Goal: Task Accomplishment & Management: Complete application form

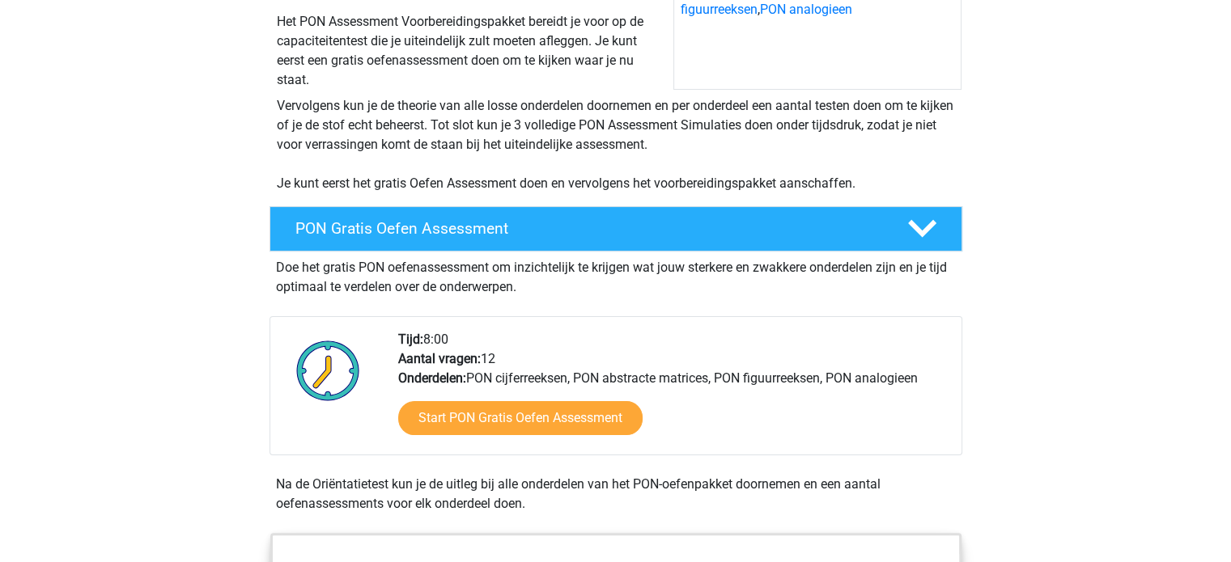
scroll to position [282, 0]
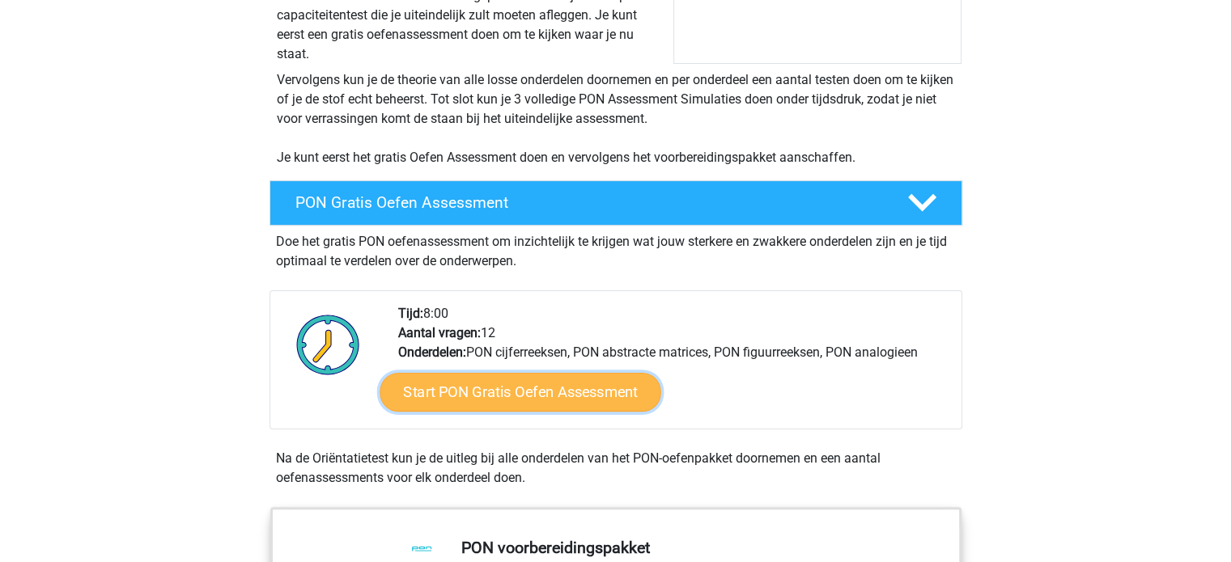
click at [557, 387] on link "Start PON Gratis Oefen Assessment" at bounding box center [519, 392] width 281 height 39
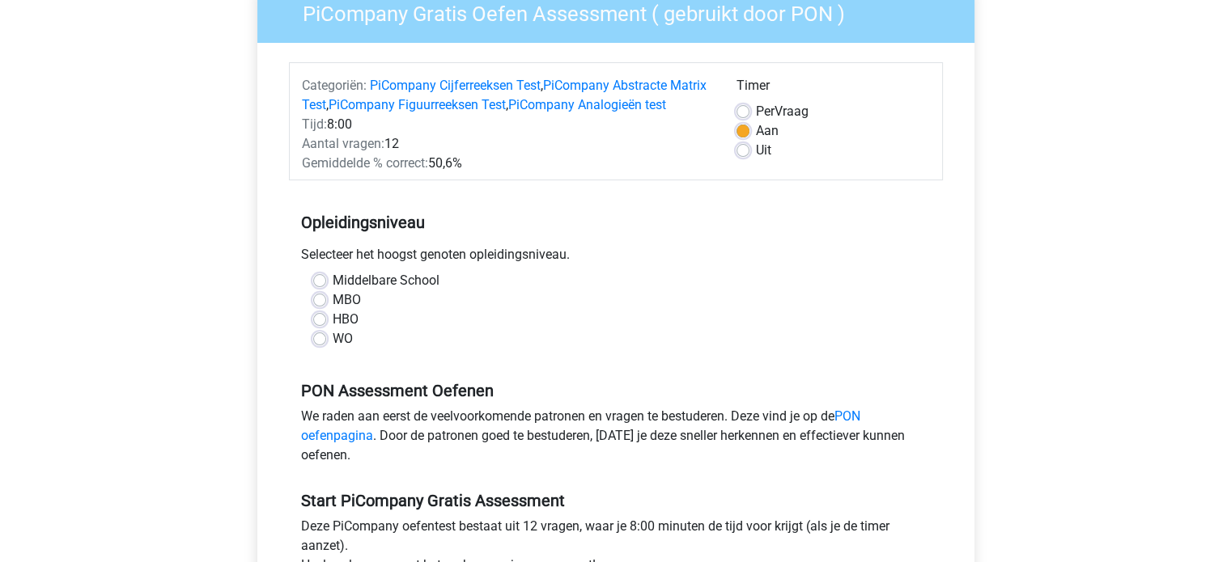
scroll to position [149, 0]
click at [337, 348] on label "WO" at bounding box center [343, 337] width 20 height 19
click at [326, 345] on input "WO" at bounding box center [319, 336] width 13 height 16
radio input "true"
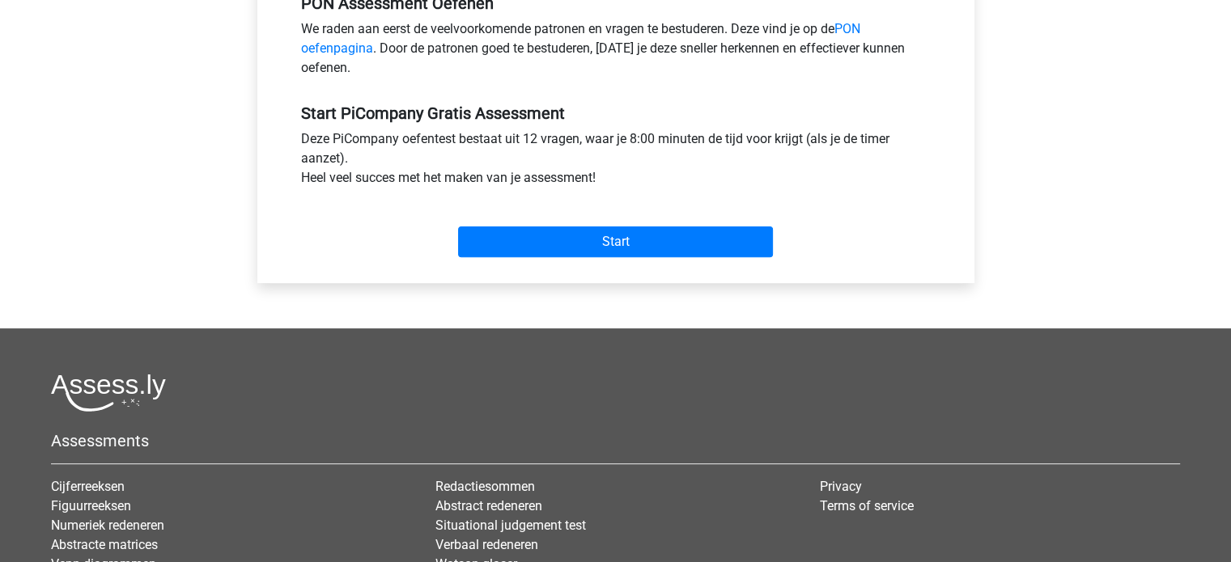
scroll to position [537, 0]
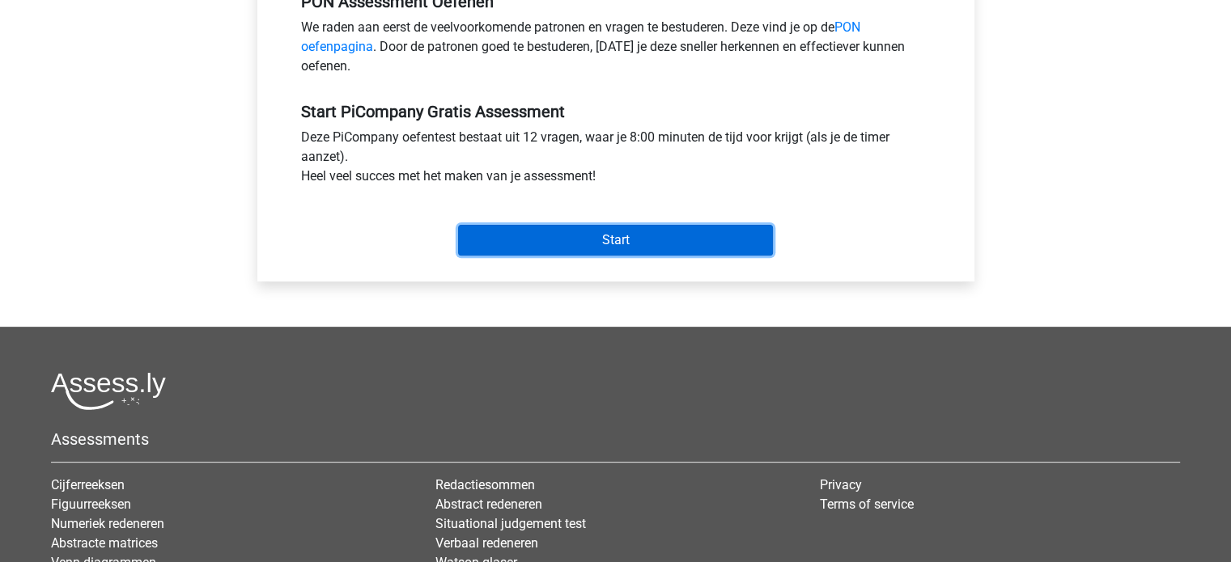
click at [602, 247] on input "Start" at bounding box center [615, 240] width 315 height 31
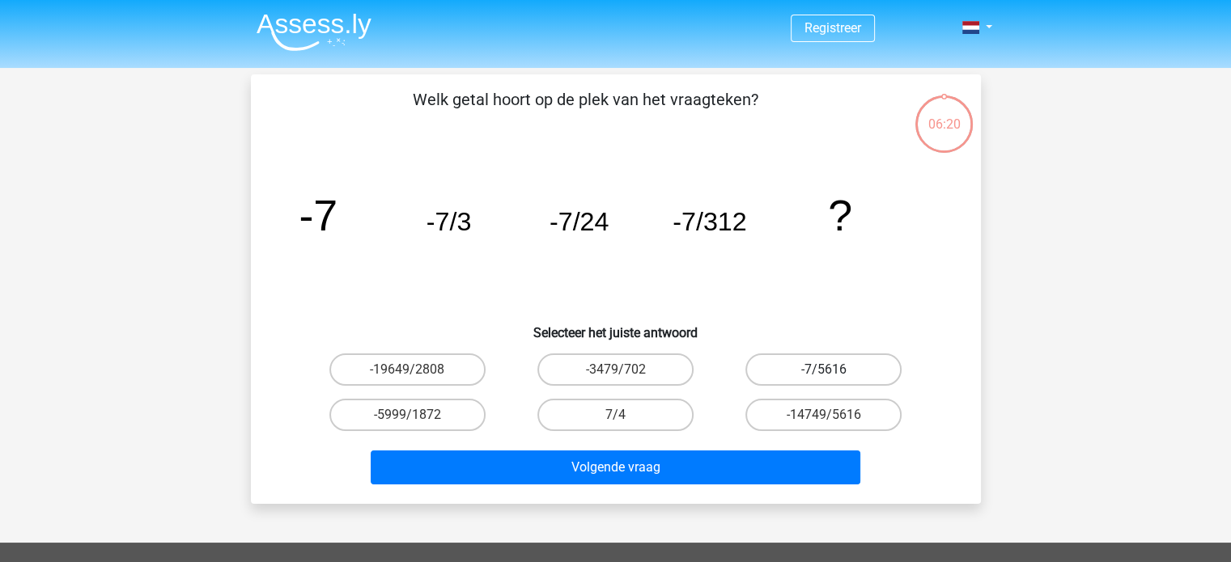
click at [817, 362] on label "-7/5616" at bounding box center [823, 370] width 156 height 32
click at [824, 370] on input "-7/5616" at bounding box center [829, 375] width 11 height 11
radio input "true"
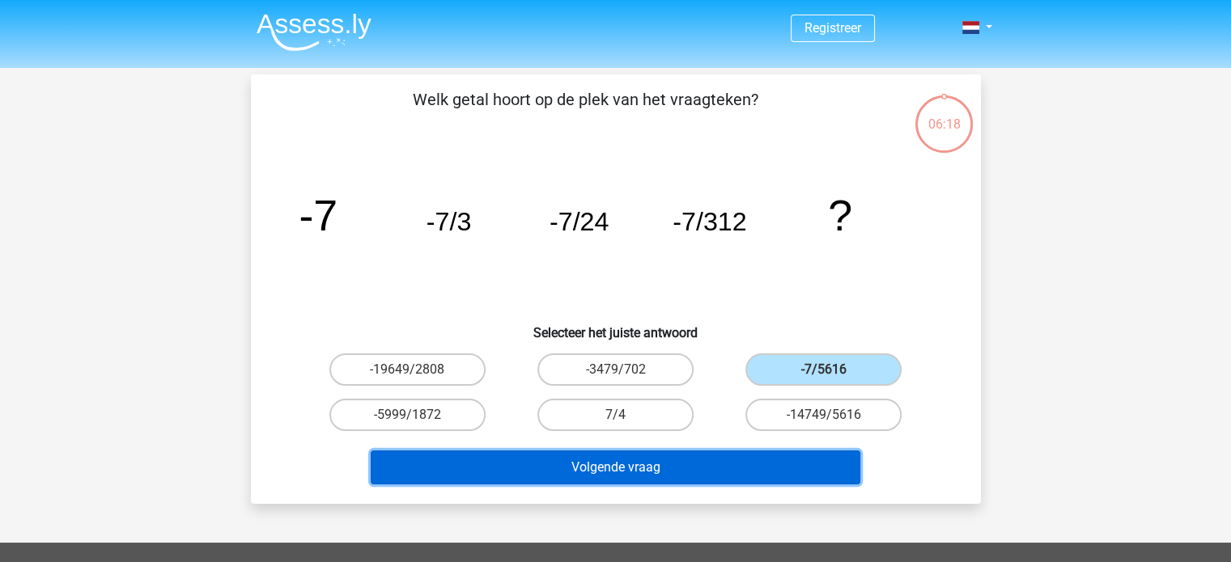
click at [676, 469] on button "Volgende vraag" at bounding box center [615, 468] width 489 height 34
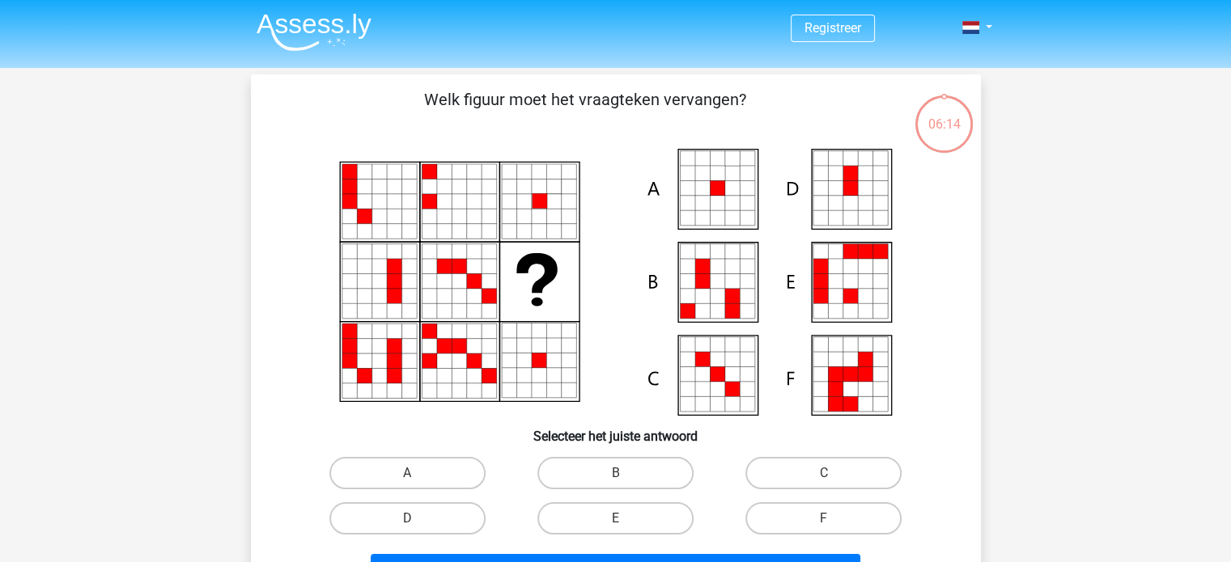
scroll to position [74, 0]
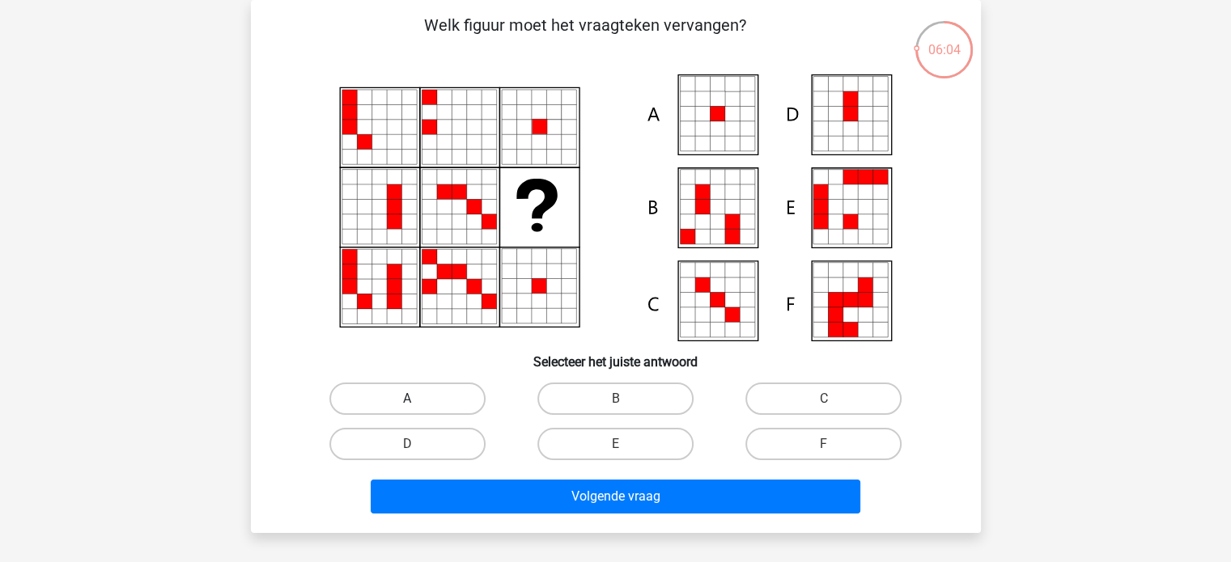
click at [422, 388] on label "A" at bounding box center [407, 399] width 156 height 32
click at [417, 399] on input "A" at bounding box center [412, 404] width 11 height 11
radio input "true"
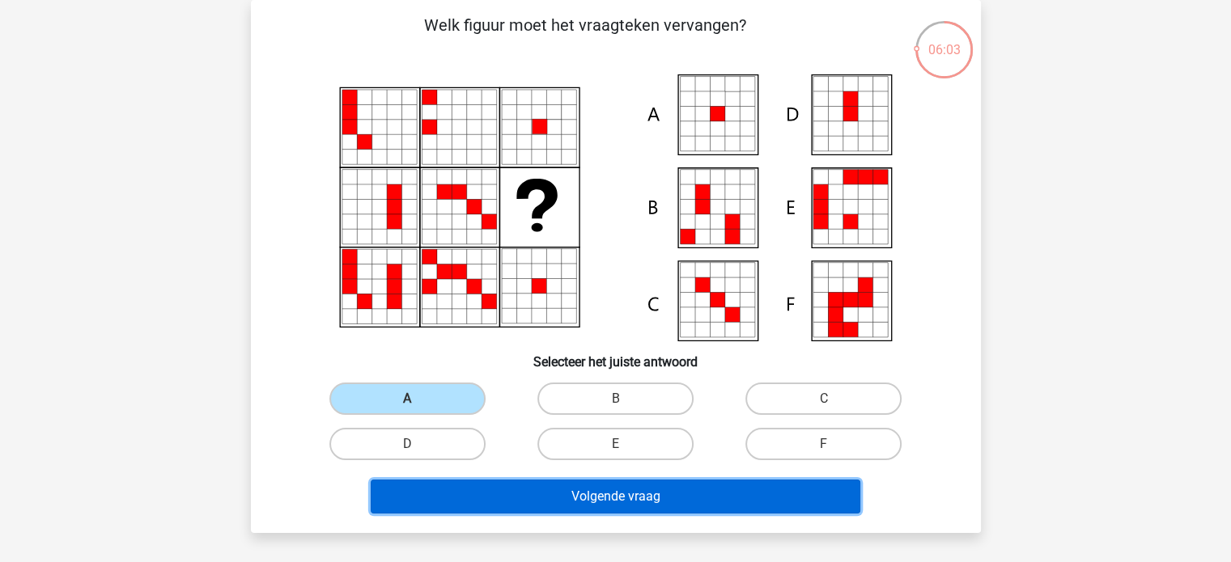
click at [608, 507] on button "Volgende vraag" at bounding box center [615, 497] width 489 height 34
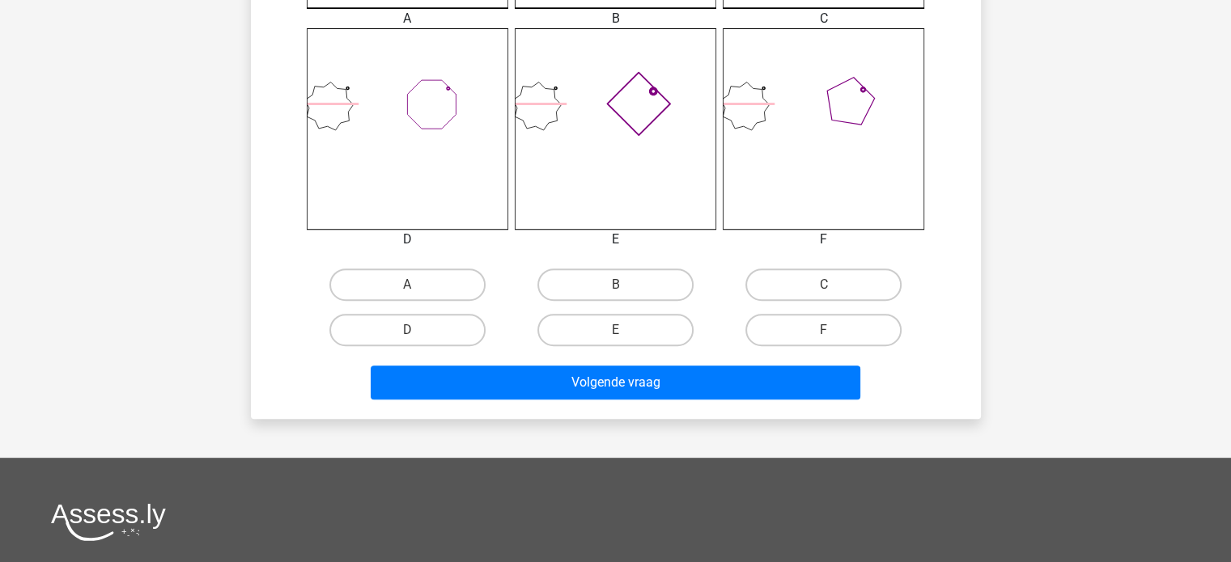
scroll to position [651, 0]
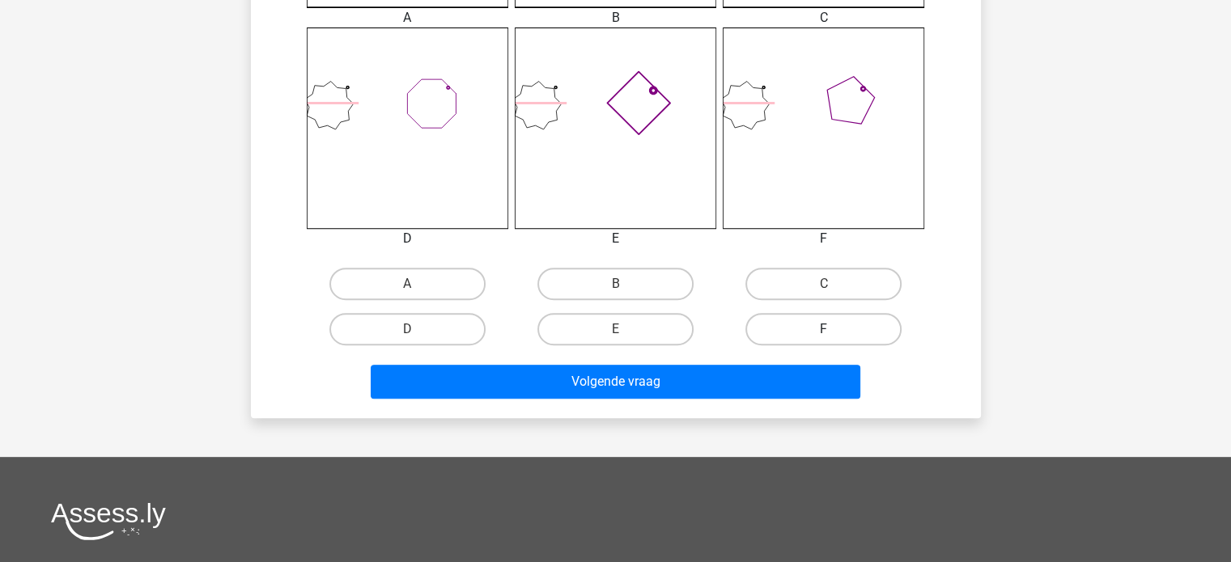
click at [811, 322] on label "F" at bounding box center [823, 329] width 156 height 32
click at [824, 329] on input "F" at bounding box center [829, 334] width 11 height 11
radio input "true"
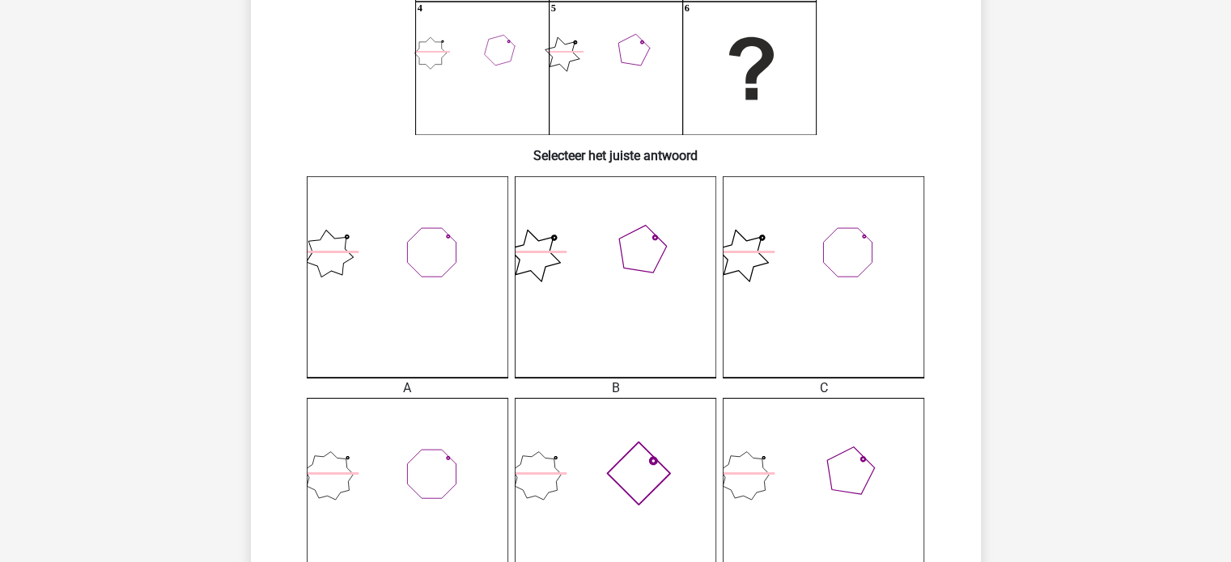
scroll to position [449, 0]
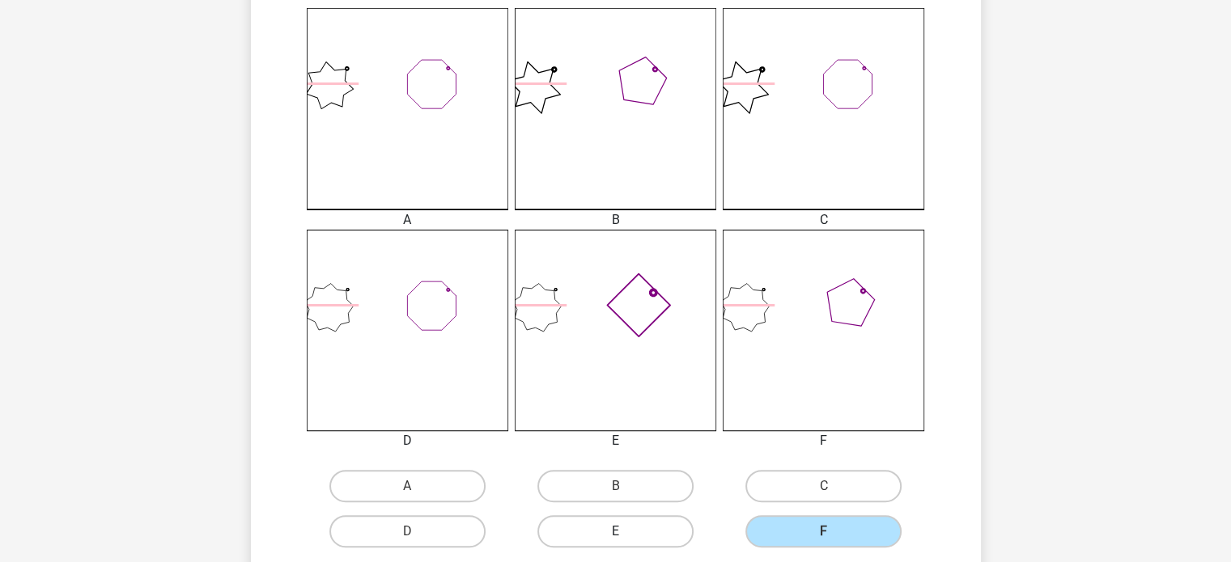
click at [642, 540] on label "E" at bounding box center [615, 531] width 156 height 32
click at [625, 540] on input "E" at bounding box center [620, 537] width 11 height 11
radio input "true"
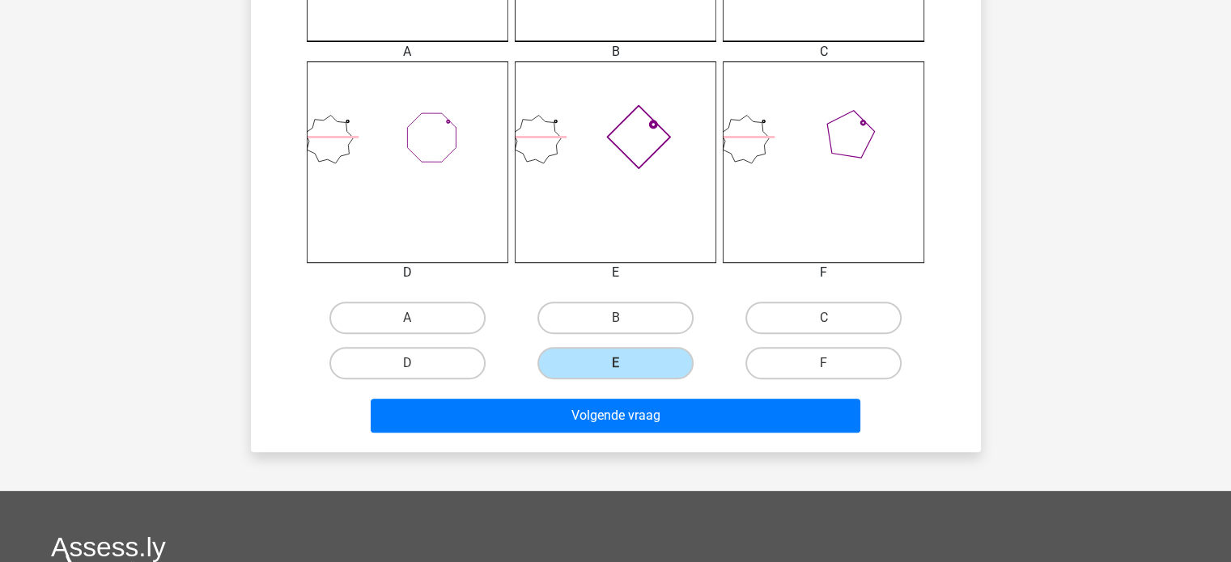
scroll to position [618, 0]
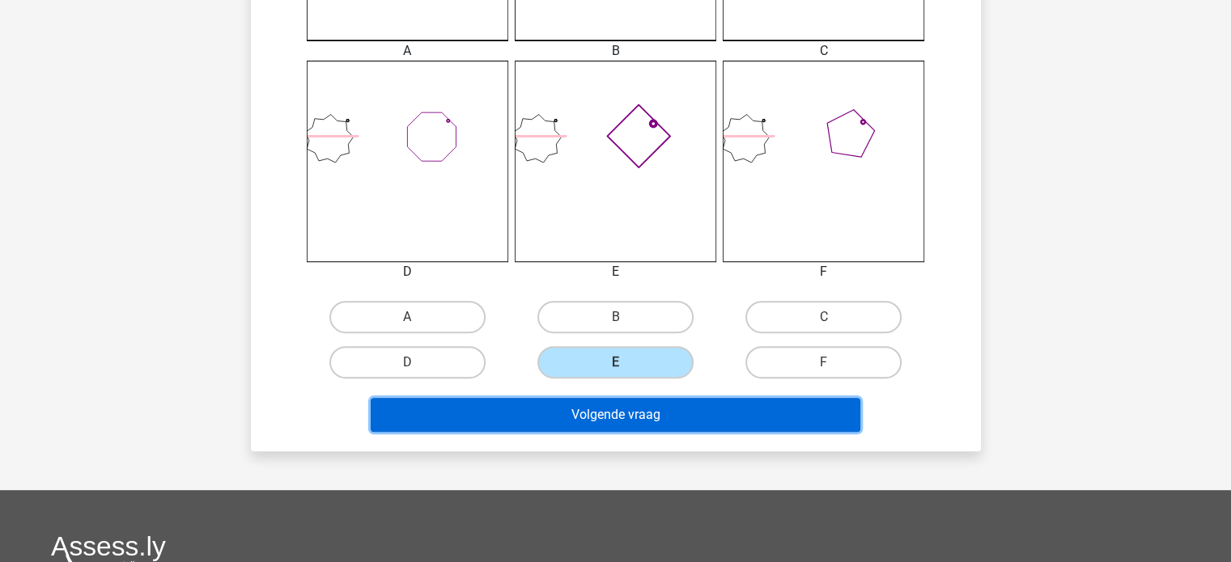
click at [657, 417] on button "Volgende vraag" at bounding box center [615, 415] width 489 height 34
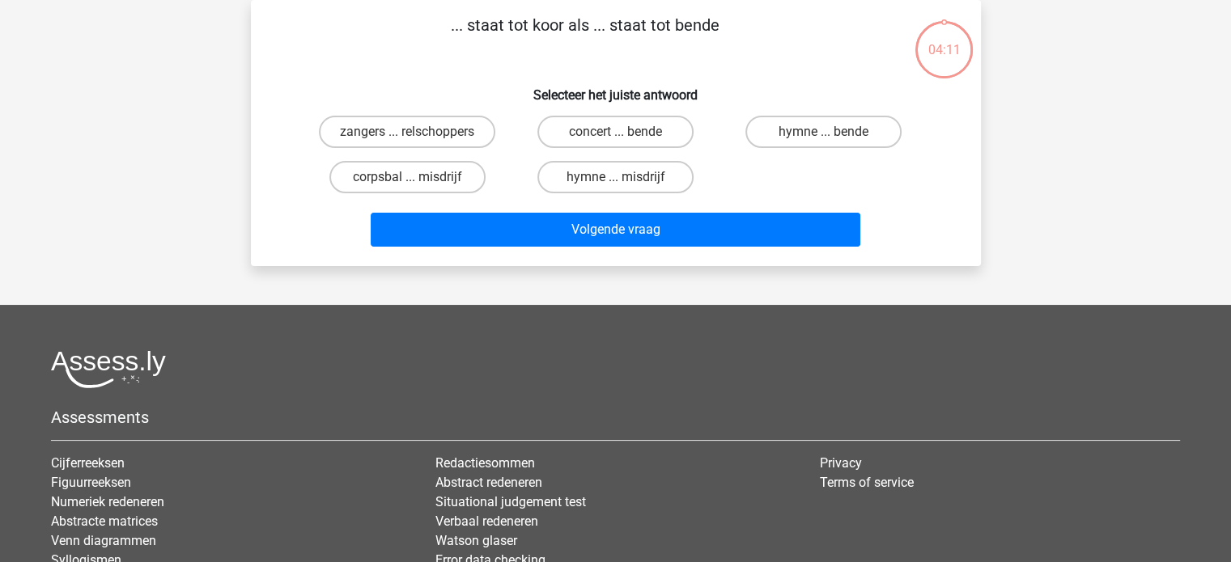
scroll to position [0, 0]
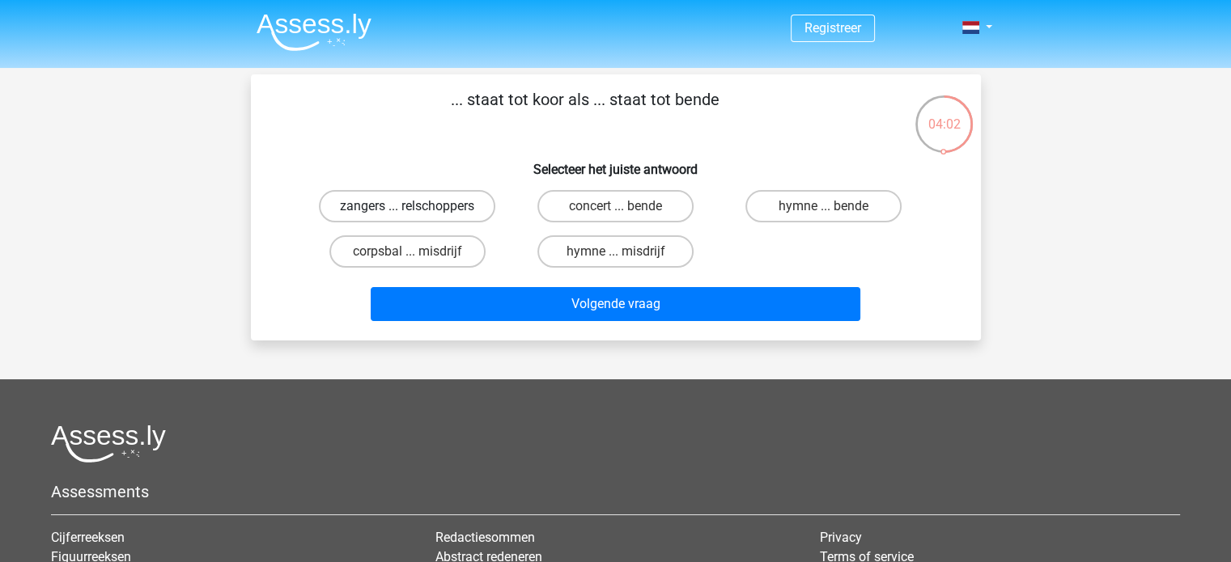
click at [469, 203] on label "zangers ... relschoppers" at bounding box center [407, 206] width 176 height 32
click at [417, 206] on input "zangers ... relschoppers" at bounding box center [412, 211] width 11 height 11
radio input "true"
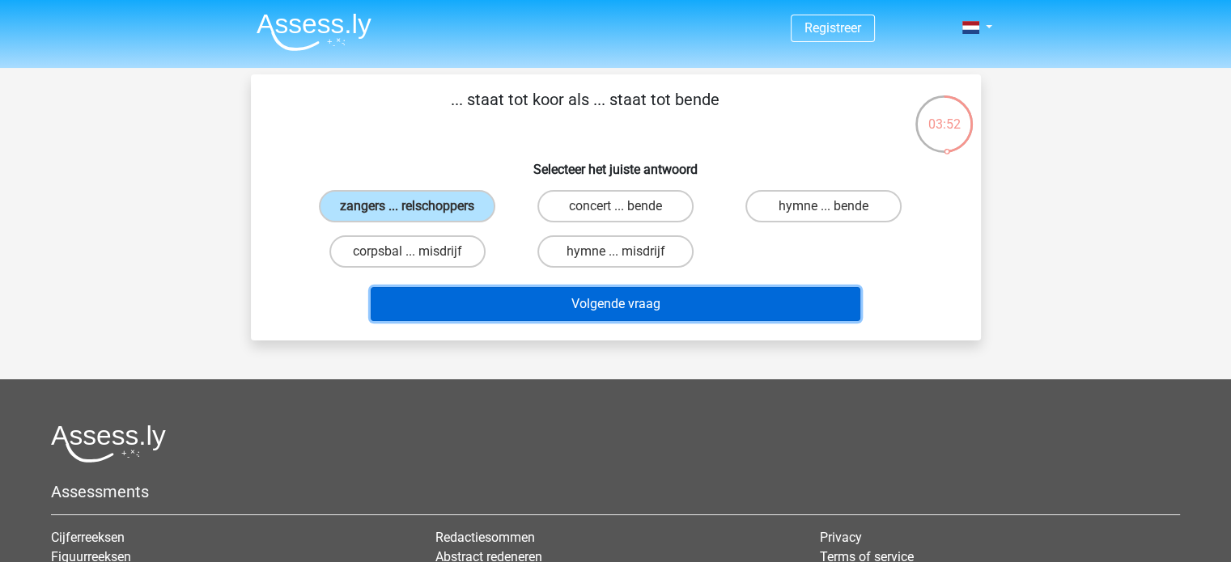
click at [570, 299] on button "Volgende vraag" at bounding box center [615, 304] width 489 height 34
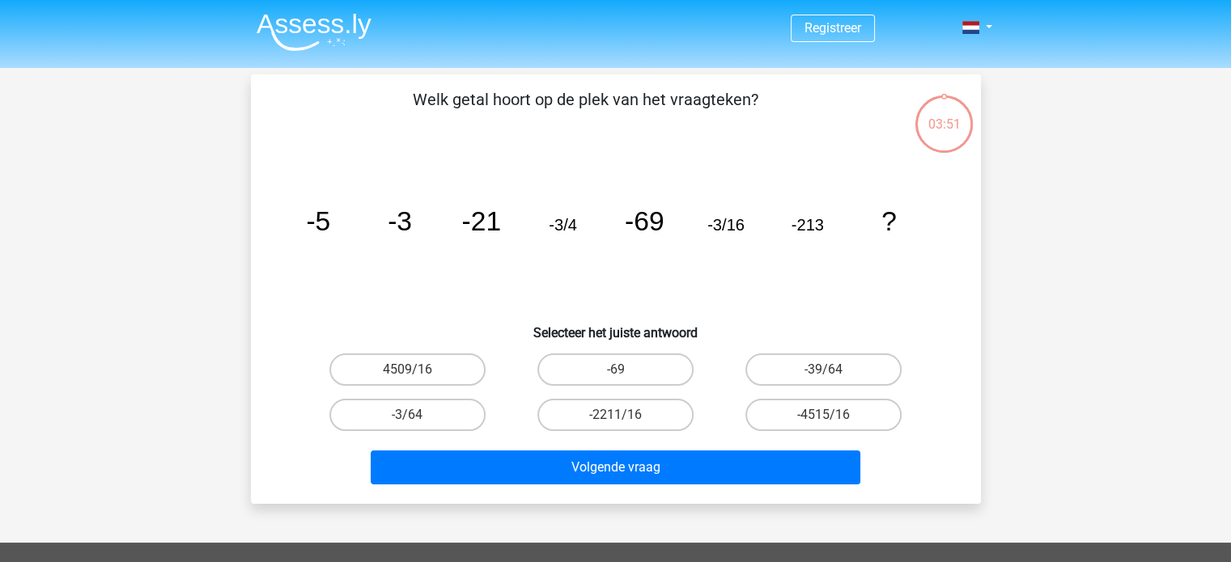
scroll to position [74, 0]
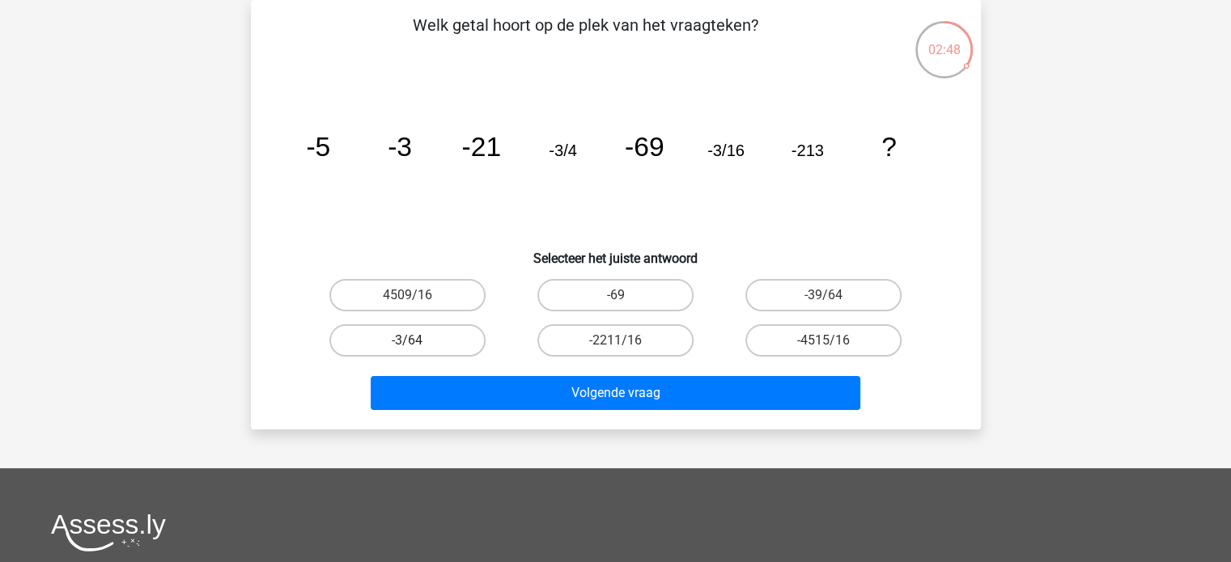
click at [434, 349] on label "-3/64" at bounding box center [407, 340] width 156 height 32
click at [417, 349] on input "-3/64" at bounding box center [412, 346] width 11 height 11
radio input "true"
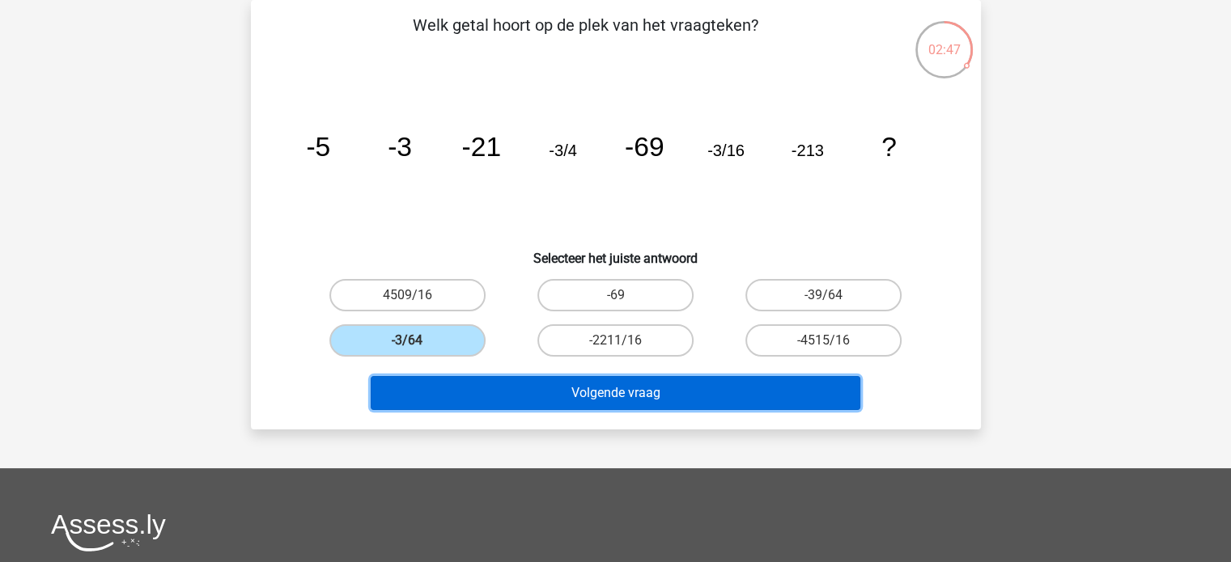
click at [532, 390] on button "Volgende vraag" at bounding box center [615, 393] width 489 height 34
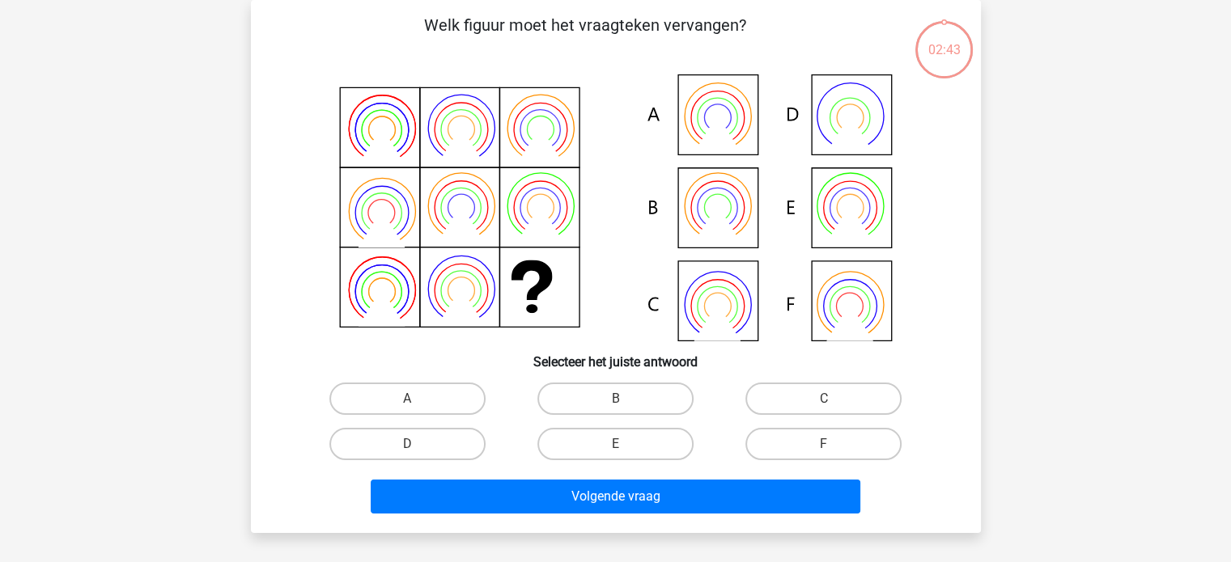
click at [605, 406] on label "B" at bounding box center [615, 399] width 156 height 32
click at [615, 406] on input "B" at bounding box center [620, 404] width 11 height 11
radio input "true"
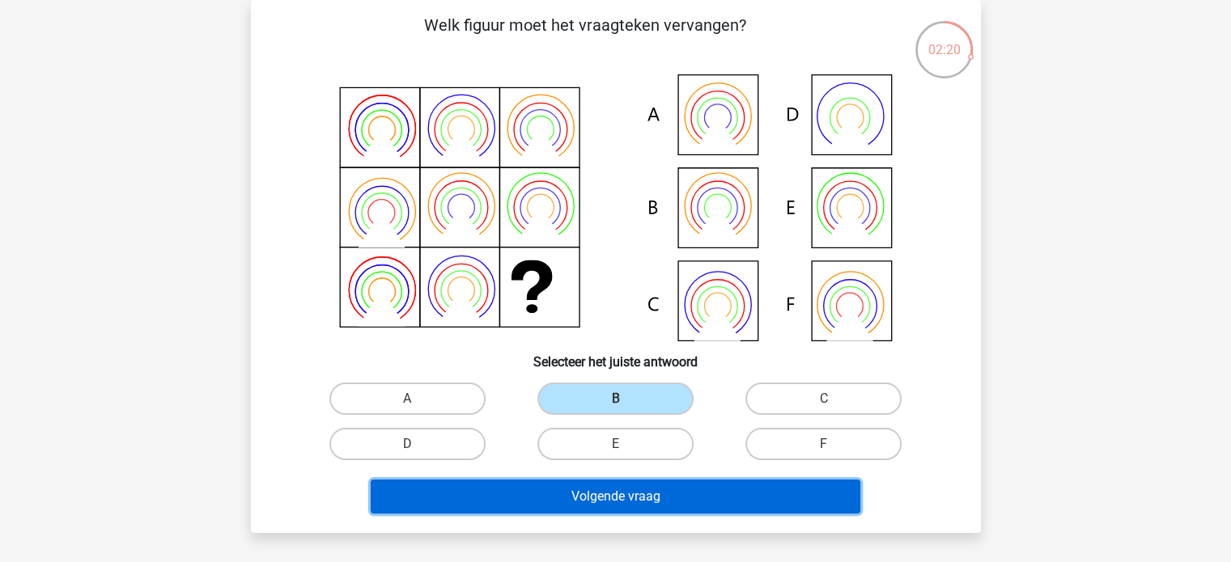
click at [621, 494] on button "Volgende vraag" at bounding box center [615, 497] width 489 height 34
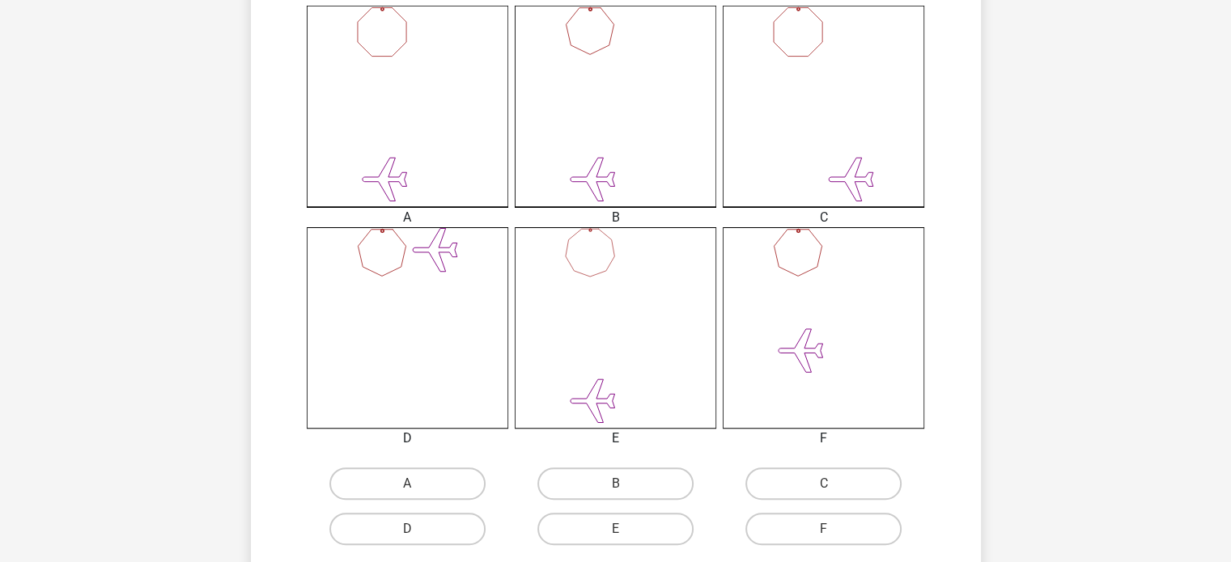
scroll to position [453, 0]
click at [616, 529] on input "E" at bounding box center [620, 533] width 11 height 11
radio input "true"
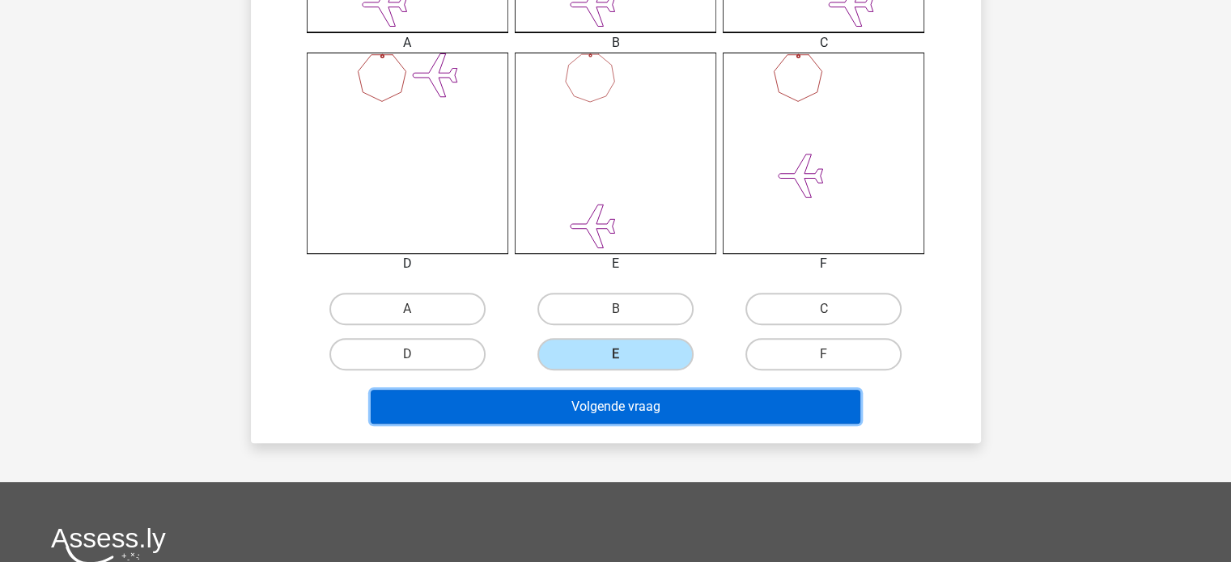
click at [679, 413] on button "Volgende vraag" at bounding box center [615, 407] width 489 height 34
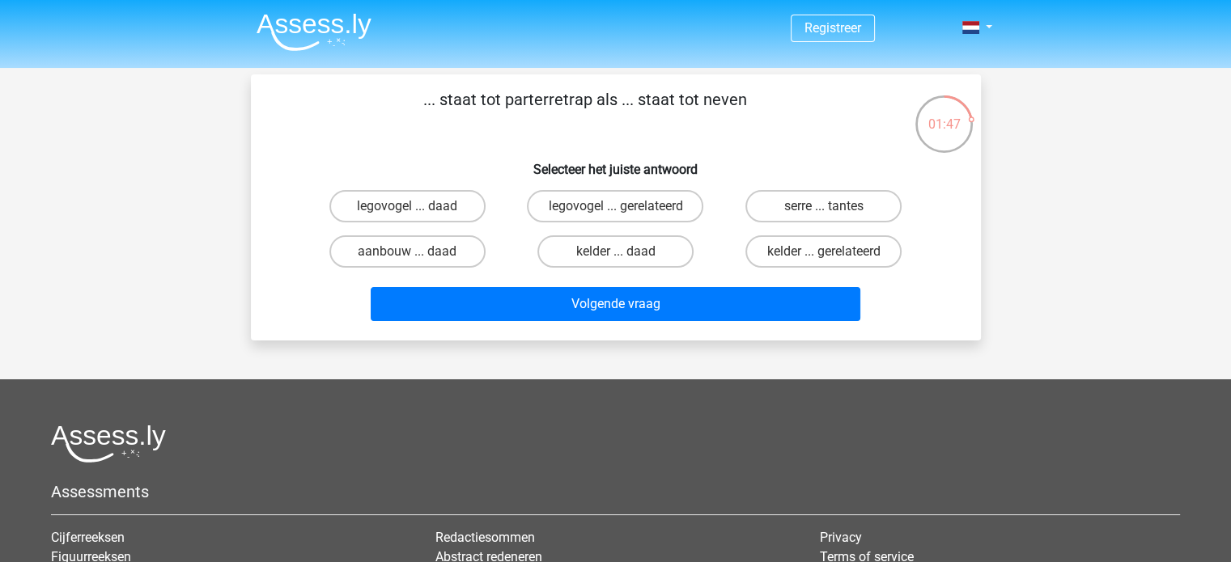
scroll to position [0, 0]
click at [461, 197] on label "legovogel ... daad" at bounding box center [407, 206] width 156 height 32
click at [417, 206] on input "legovogel ... daad" at bounding box center [412, 211] width 11 height 11
radio input "true"
click at [674, 240] on label "kelder ... daad" at bounding box center [615, 251] width 156 height 32
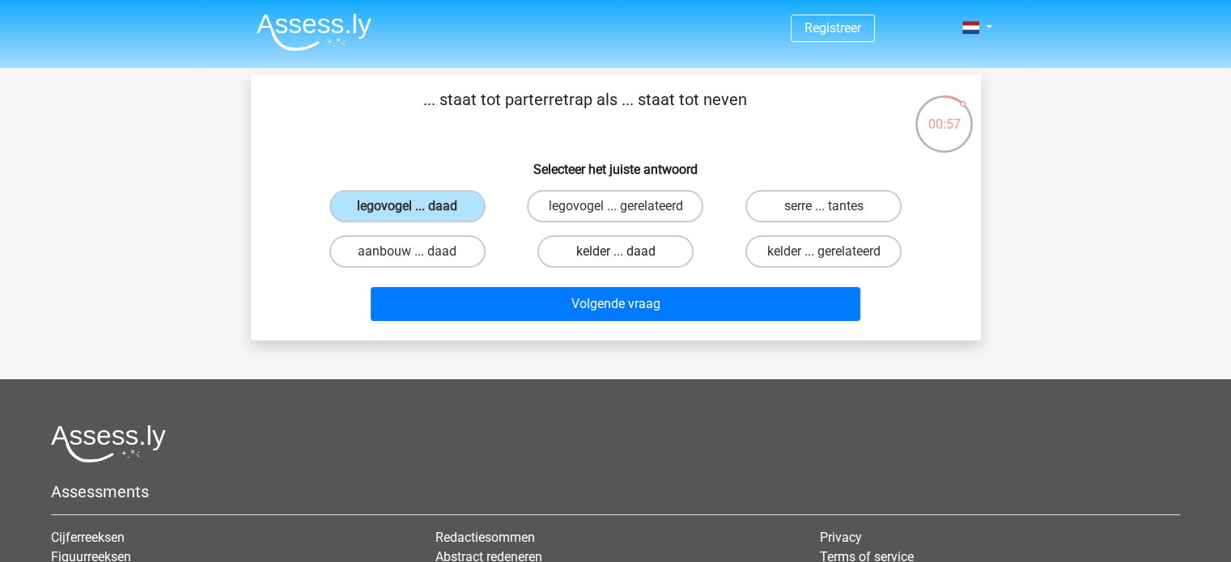
click at [625, 252] on input "kelder ... daad" at bounding box center [620, 257] width 11 height 11
radio input "true"
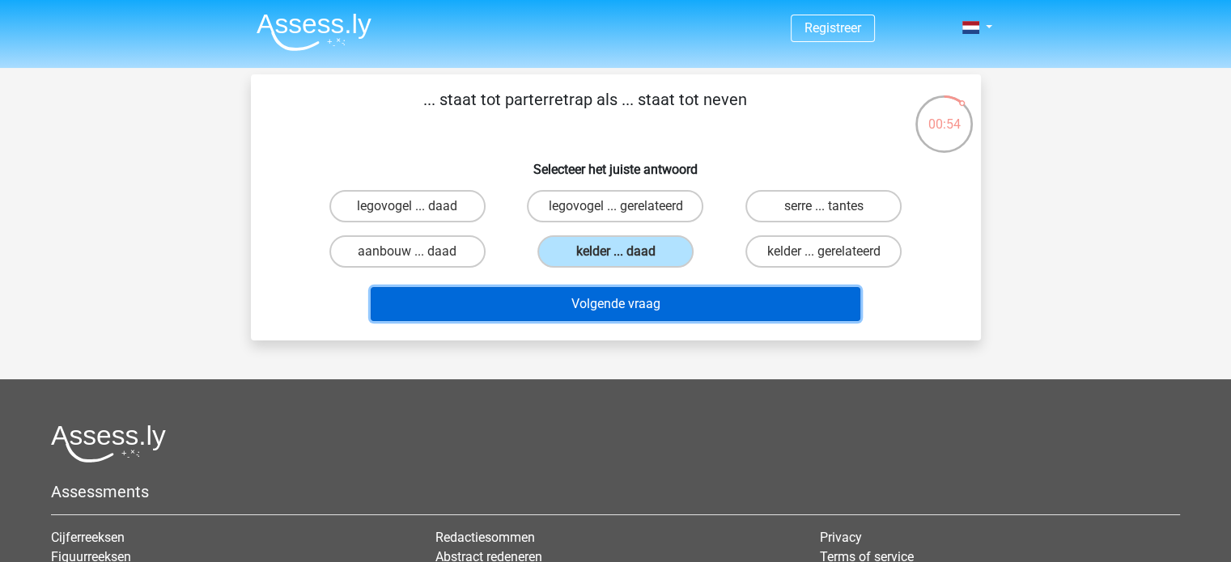
click at [704, 301] on button "Volgende vraag" at bounding box center [615, 304] width 489 height 34
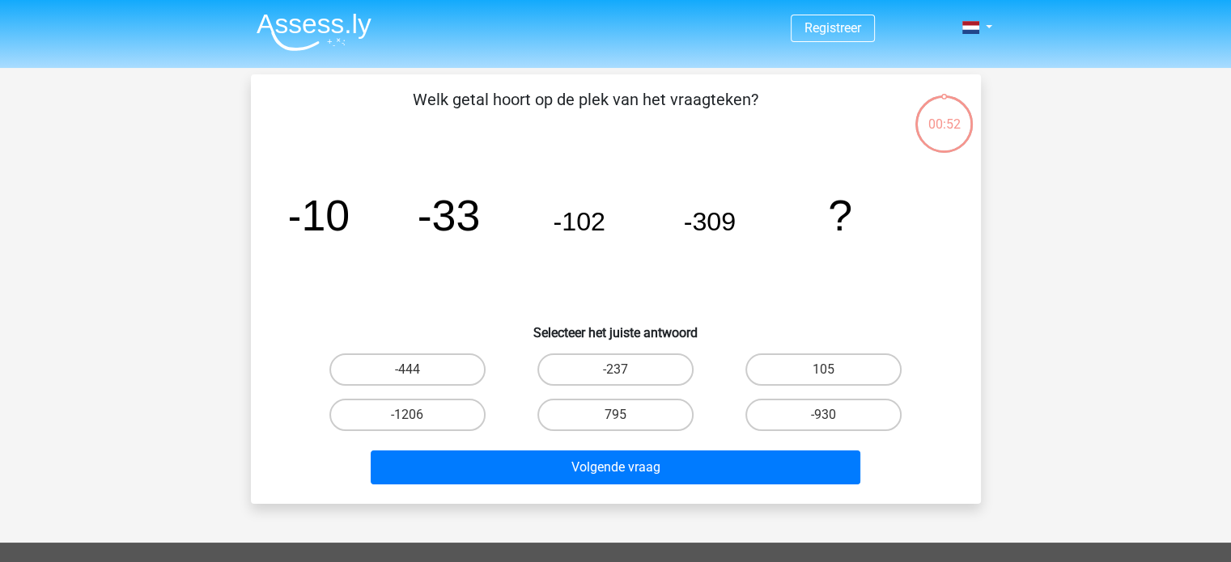
scroll to position [74, 0]
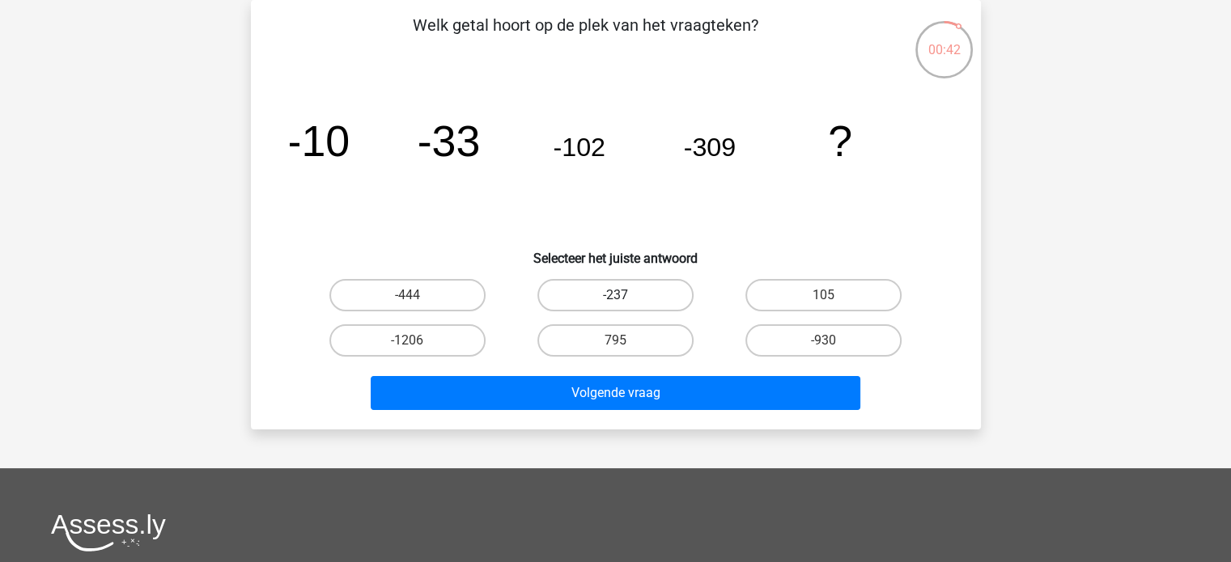
click at [648, 303] on label "-237" at bounding box center [615, 295] width 156 height 32
click at [625, 303] on input "-237" at bounding box center [620, 300] width 11 height 11
radio input "true"
click at [824, 349] on input "-930" at bounding box center [829, 346] width 11 height 11
radio input "true"
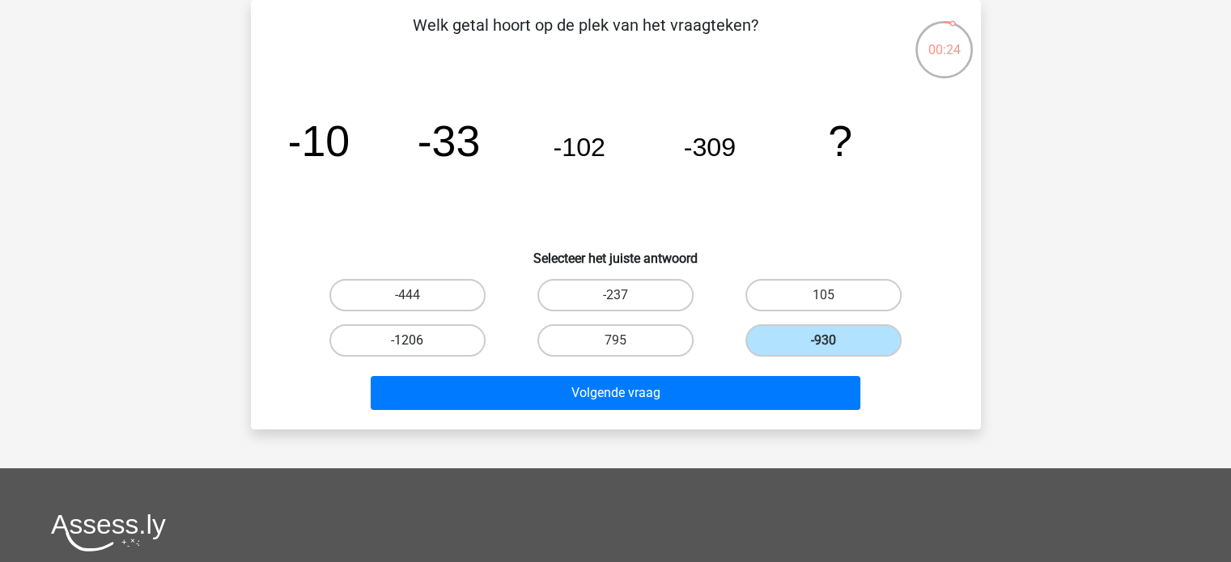
click at [442, 348] on label "-1206" at bounding box center [407, 340] width 156 height 32
click at [417, 348] on input "-1206" at bounding box center [412, 346] width 11 height 11
radio input "true"
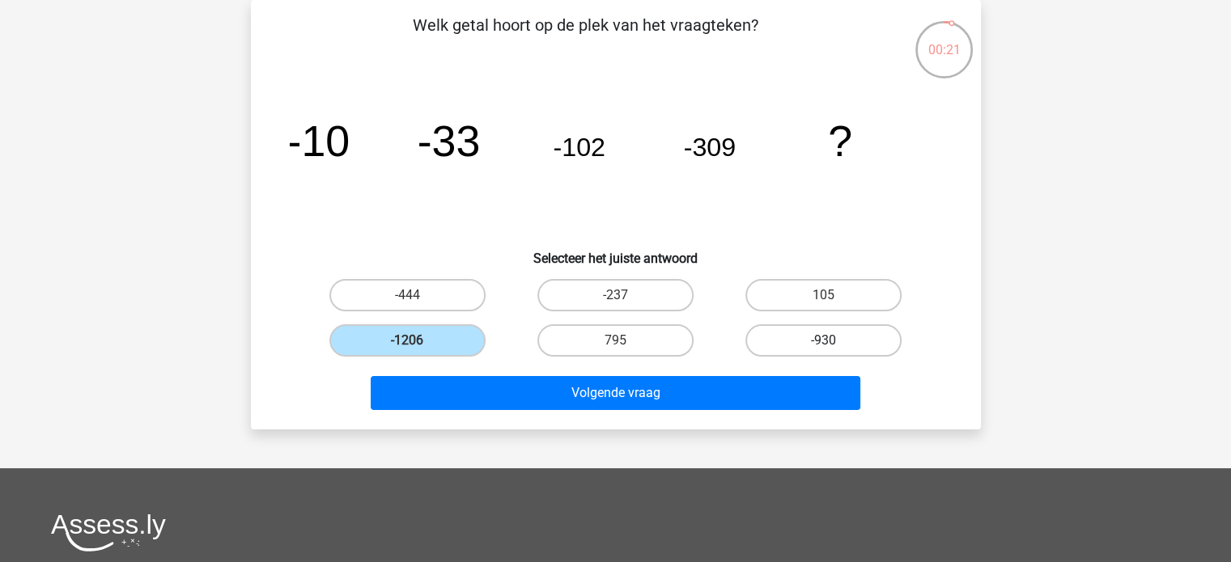
drag, startPoint x: 442, startPoint y: 348, endPoint x: 788, endPoint y: 333, distance: 346.6
click at [788, 333] on div "-444 -237 105 -1206 795" at bounding box center [615, 318] width 625 height 91
click at [788, 333] on label "-930" at bounding box center [823, 340] width 156 height 32
click at [824, 341] on input "-930" at bounding box center [829, 346] width 11 height 11
radio input "true"
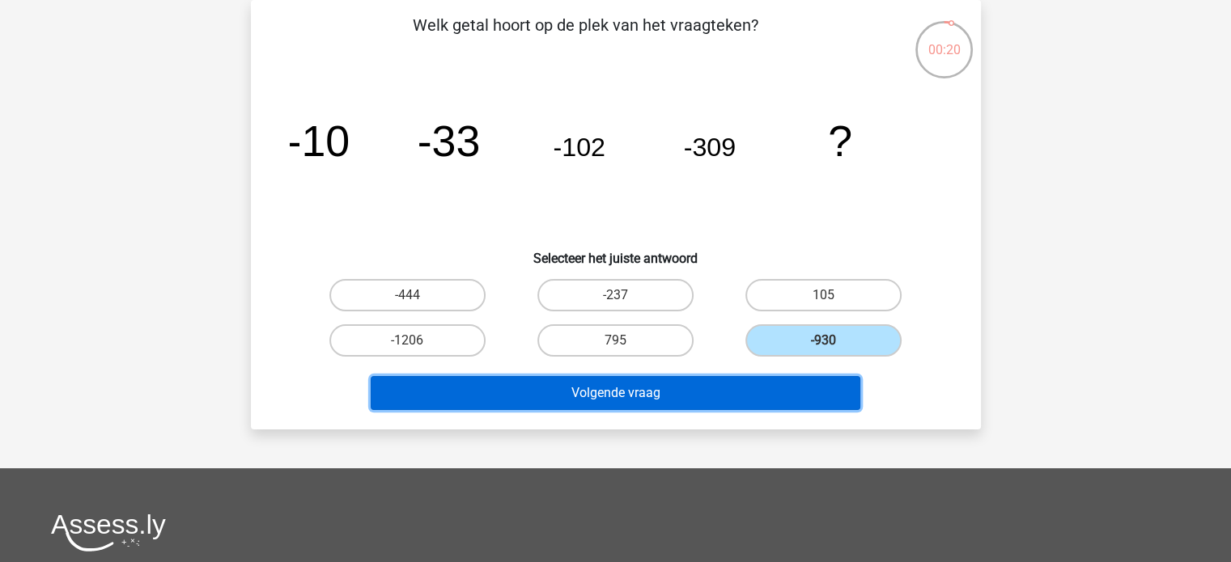
click at [725, 376] on button "Volgende vraag" at bounding box center [615, 393] width 489 height 34
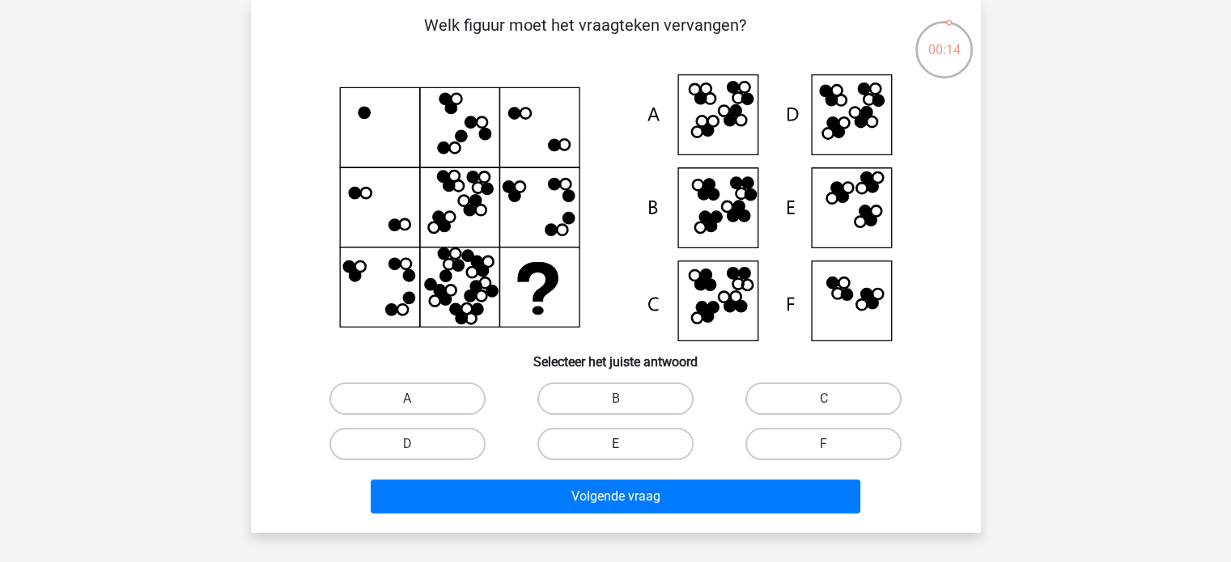
click at [629, 430] on label "E" at bounding box center [615, 444] width 156 height 32
click at [625, 444] on input "E" at bounding box center [620, 449] width 11 height 11
radio input "true"
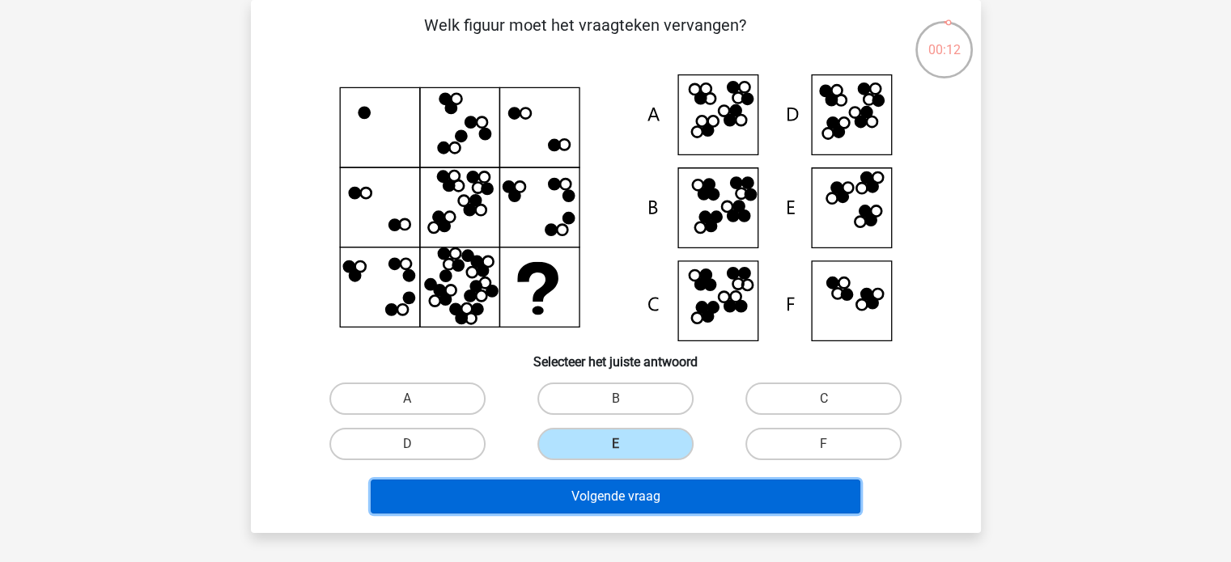
click at [667, 489] on button "Volgende vraag" at bounding box center [615, 497] width 489 height 34
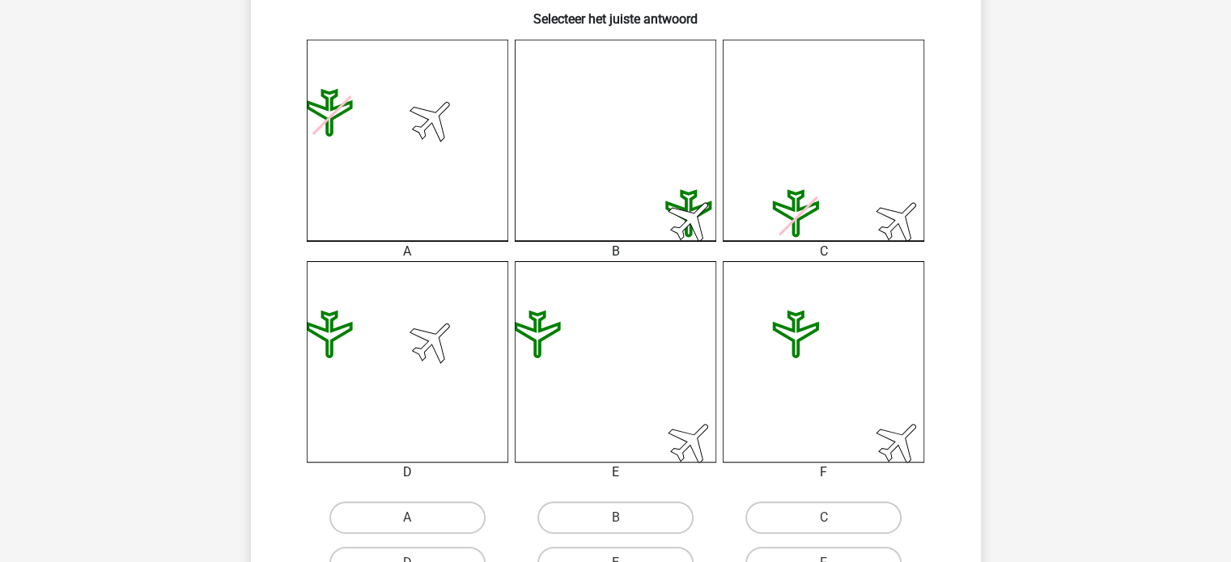
scroll to position [419, 0]
click at [434, 511] on label "A" at bounding box center [407, 516] width 156 height 32
click at [417, 516] on input "A" at bounding box center [412, 521] width 11 height 11
radio input "true"
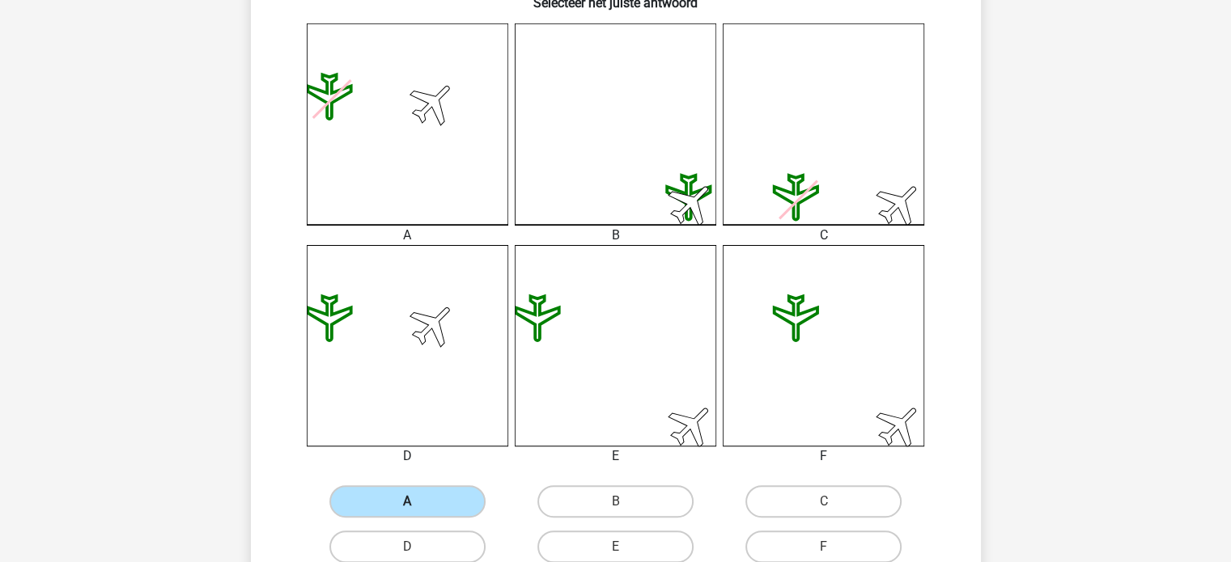
scroll to position [435, 0]
click at [422, 533] on label "D" at bounding box center [407, 545] width 156 height 32
click at [417, 545] on input "D" at bounding box center [412, 550] width 11 height 11
radio input "true"
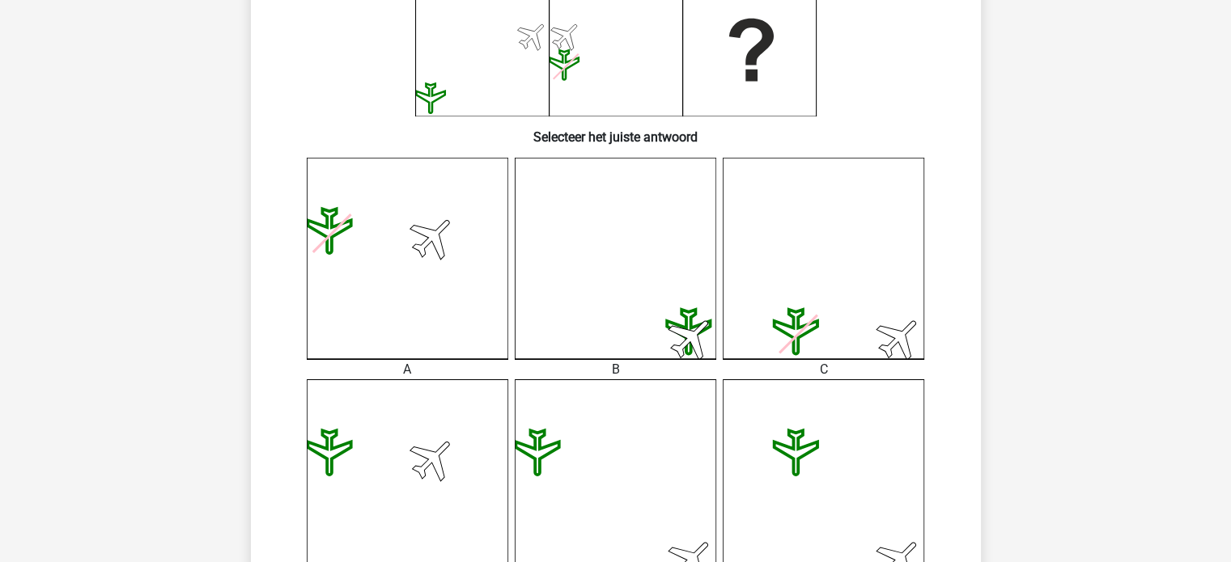
scroll to position [432, 0]
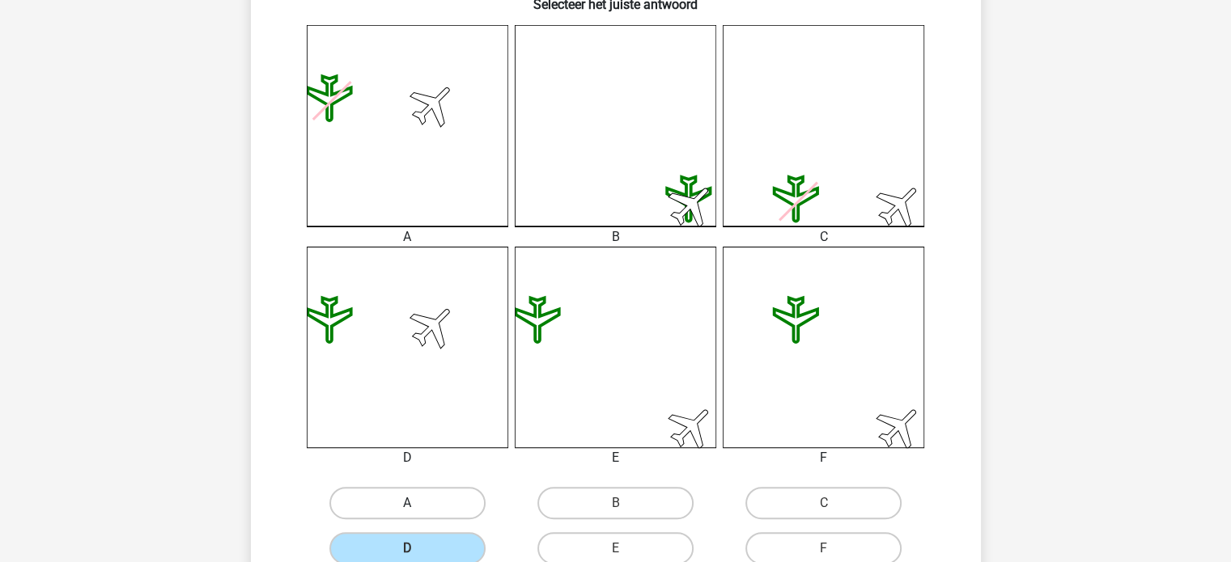
click at [422, 517] on label "A" at bounding box center [407, 503] width 156 height 32
click at [417, 514] on input "A" at bounding box center [412, 508] width 11 height 11
radio input "true"
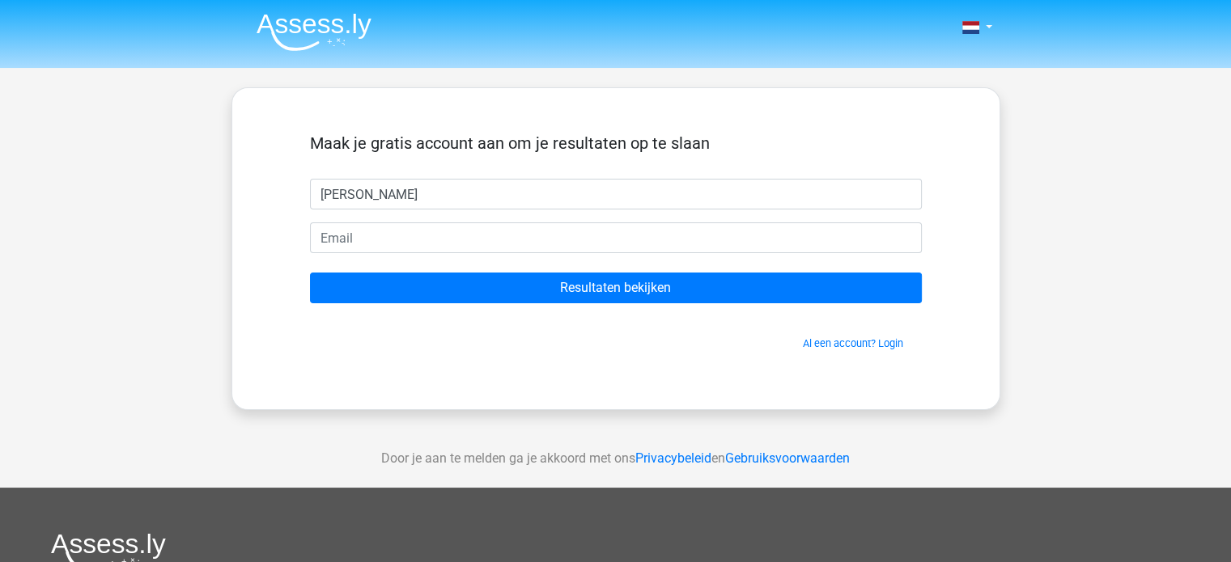
type input "pauline"
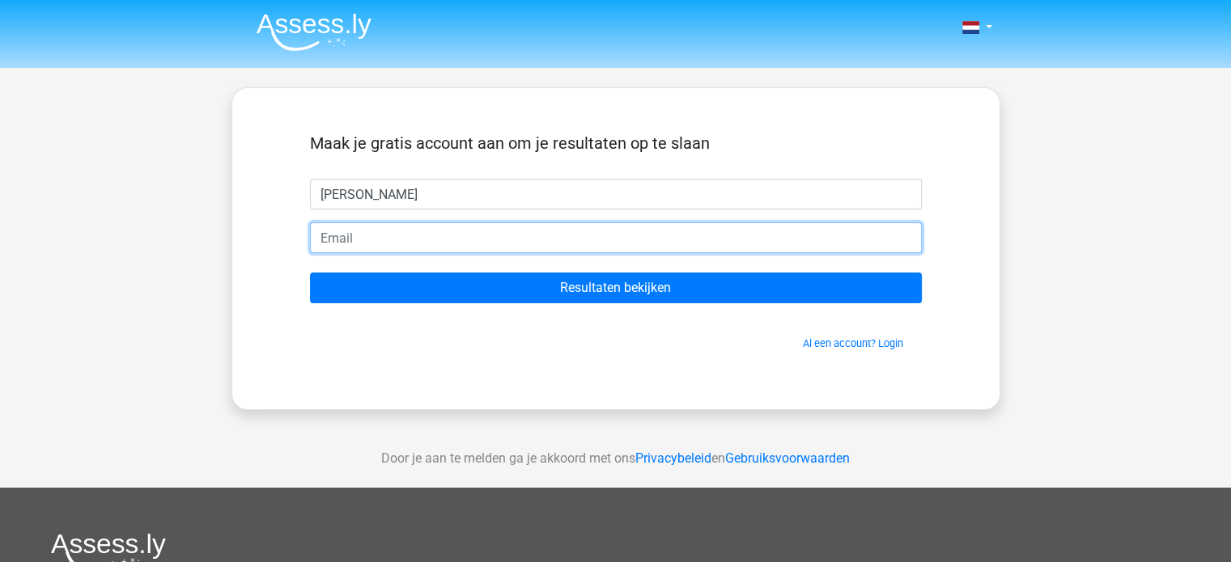
click at [462, 252] on input "email" at bounding box center [616, 237] width 612 height 31
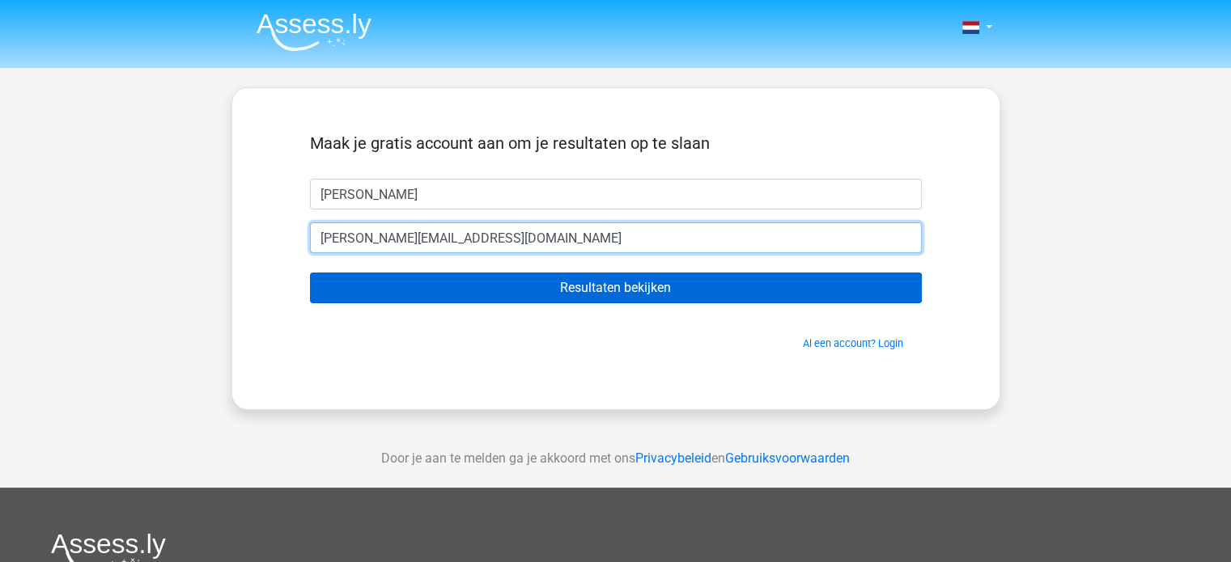
type input "pauline.slieker@gmail.com"
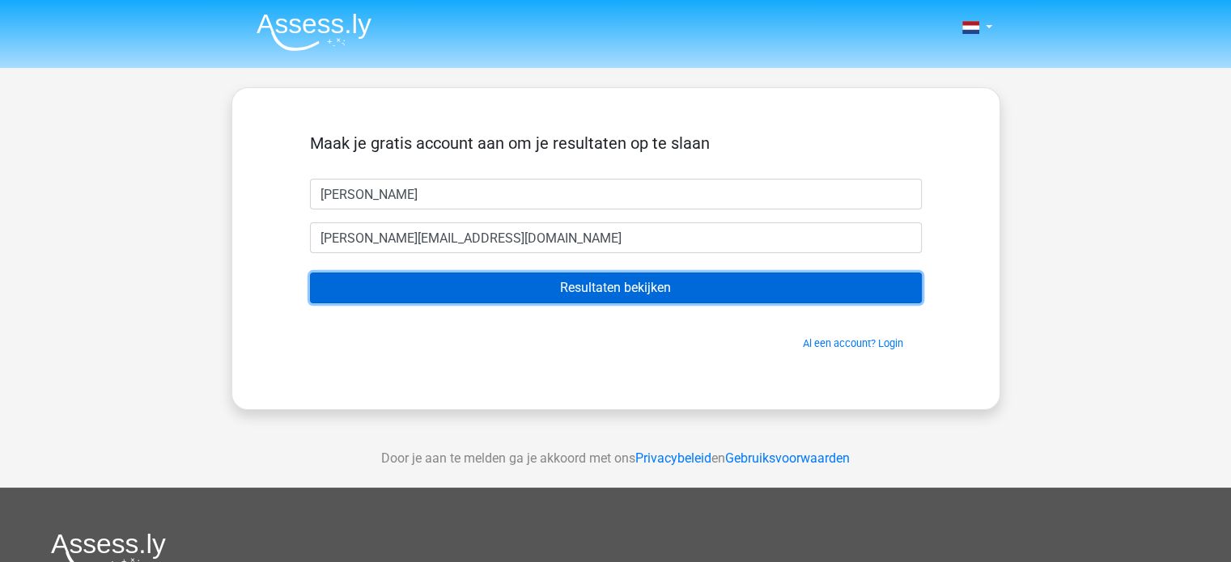
click at [502, 288] on input "Resultaten bekijken" at bounding box center [616, 288] width 612 height 31
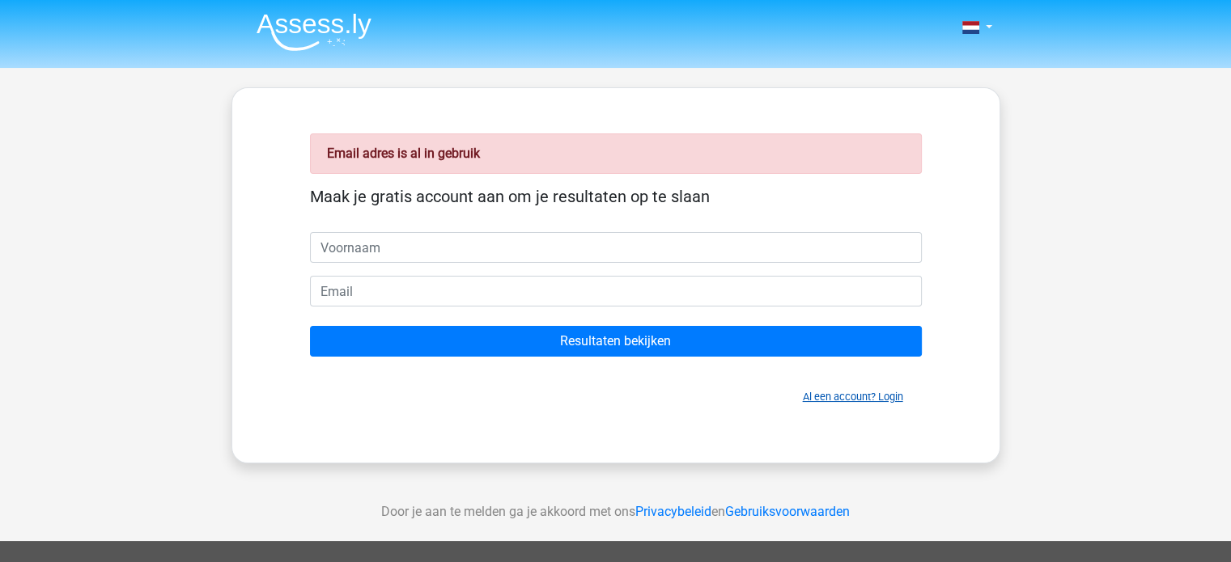
click at [847, 391] on link "Al een account? Login" at bounding box center [853, 397] width 100 height 12
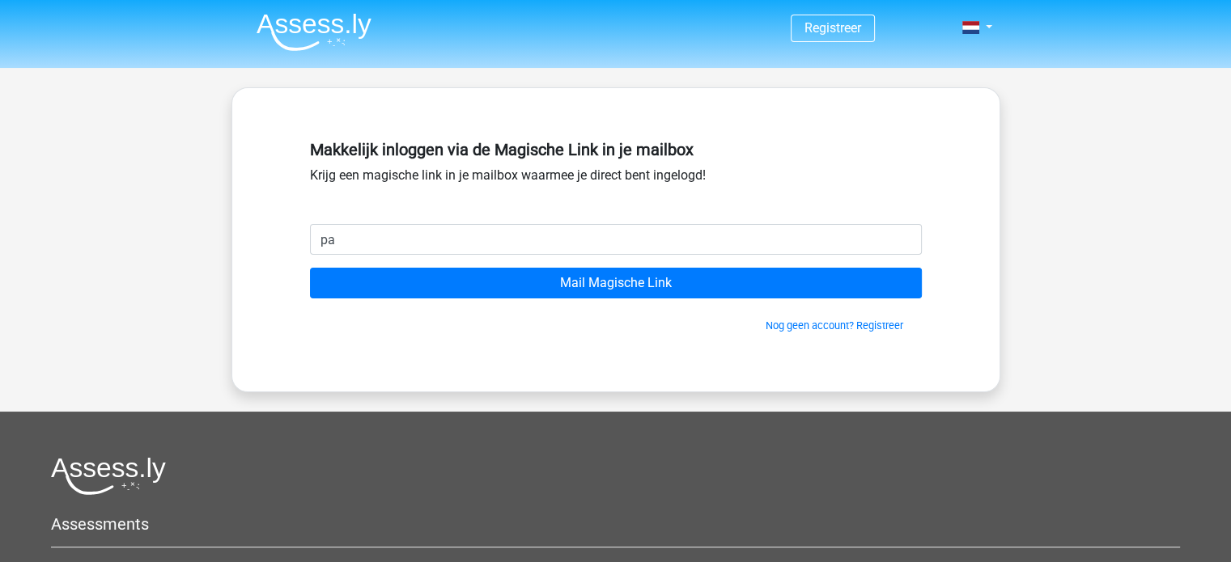
type input "pauline.slieker@gmail.com"
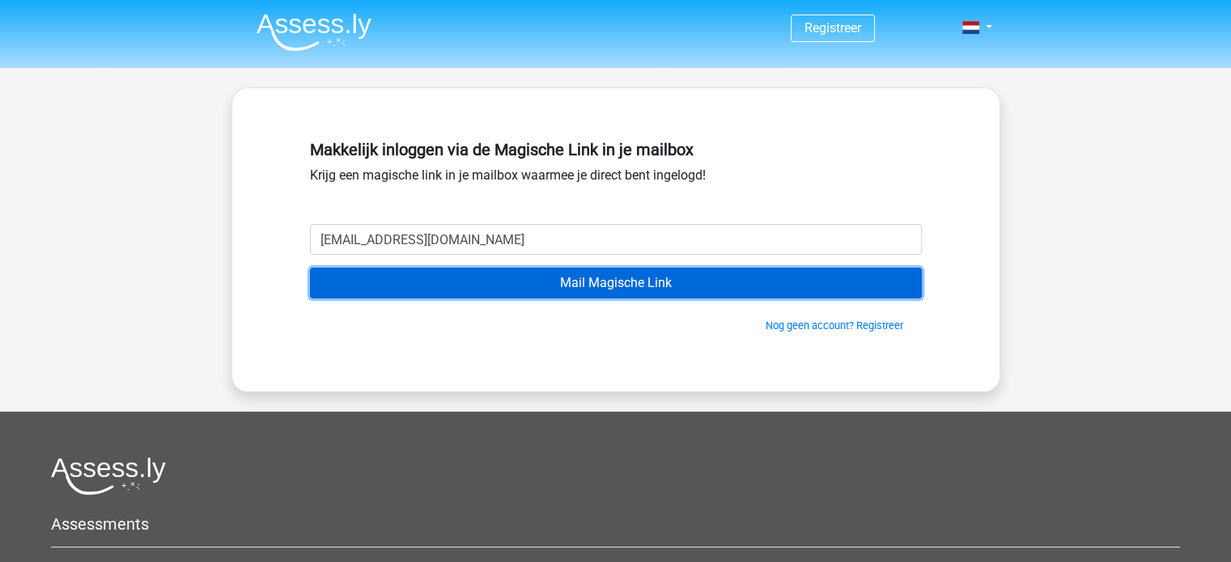
click at [519, 273] on input "Mail Magische Link" at bounding box center [616, 283] width 612 height 31
